Goal: Navigation & Orientation: Go to known website

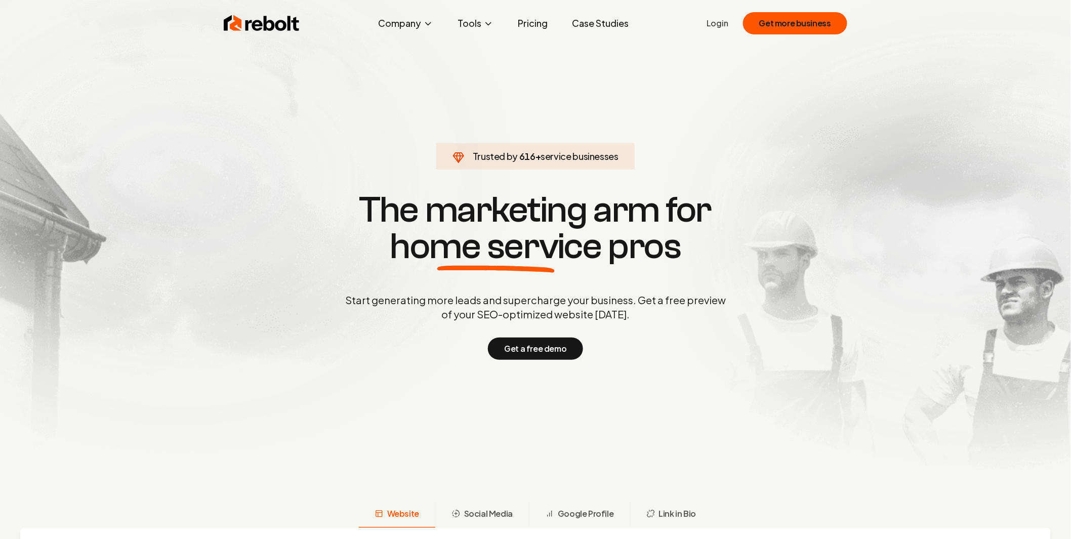
click at [716, 26] on link "Login" at bounding box center [718, 23] width 22 height 12
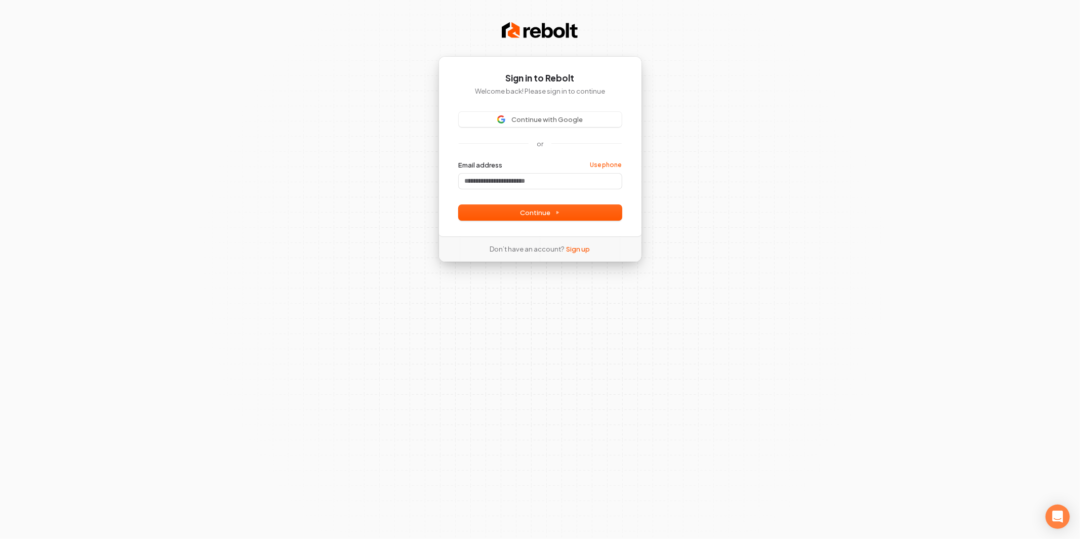
click at [548, 128] on div "Continue with Google or Email address Use phone Password Continue" at bounding box center [540, 166] width 163 height 108
click at [552, 120] on span "Continue with Google" at bounding box center [546, 119] width 71 height 9
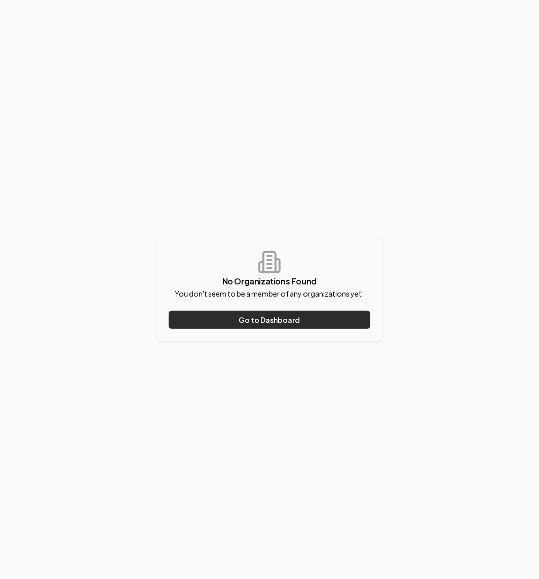
click at [263, 320] on button "Go to Dashboard" at bounding box center [269, 320] width 201 height 18
click at [280, 319] on button "Go to Dashboard" at bounding box center [269, 320] width 201 height 18
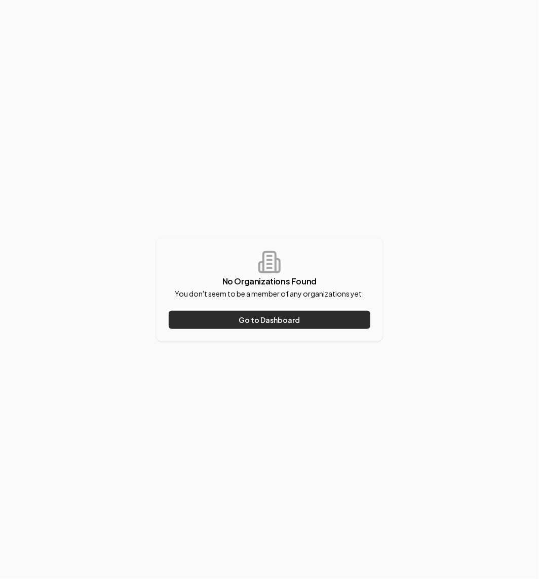
click at [280, 319] on button "Go to Dashboard" at bounding box center [269, 320] width 201 height 18
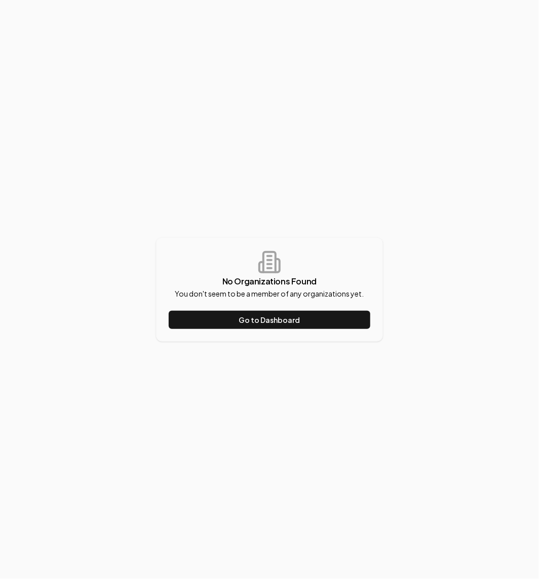
click at [296, 192] on div "No Organizations Found You don't seem to be a member of any organizations yet. …" at bounding box center [269, 289] width 539 height 579
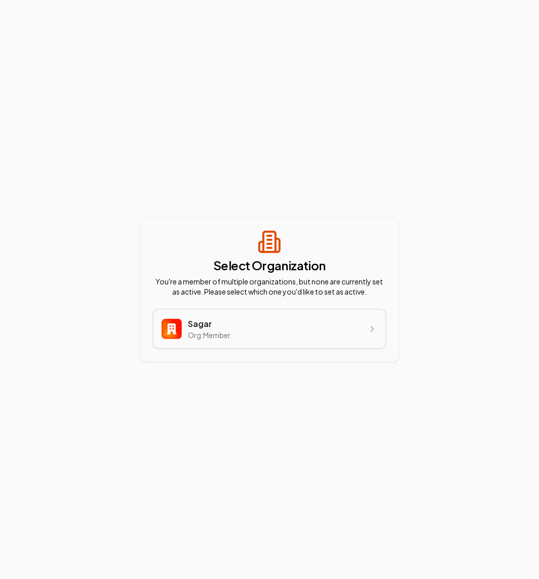
click at [256, 319] on div "Sagar org:member" at bounding box center [269, 329] width 232 height 38
